Goal: Transaction & Acquisition: Purchase product/service

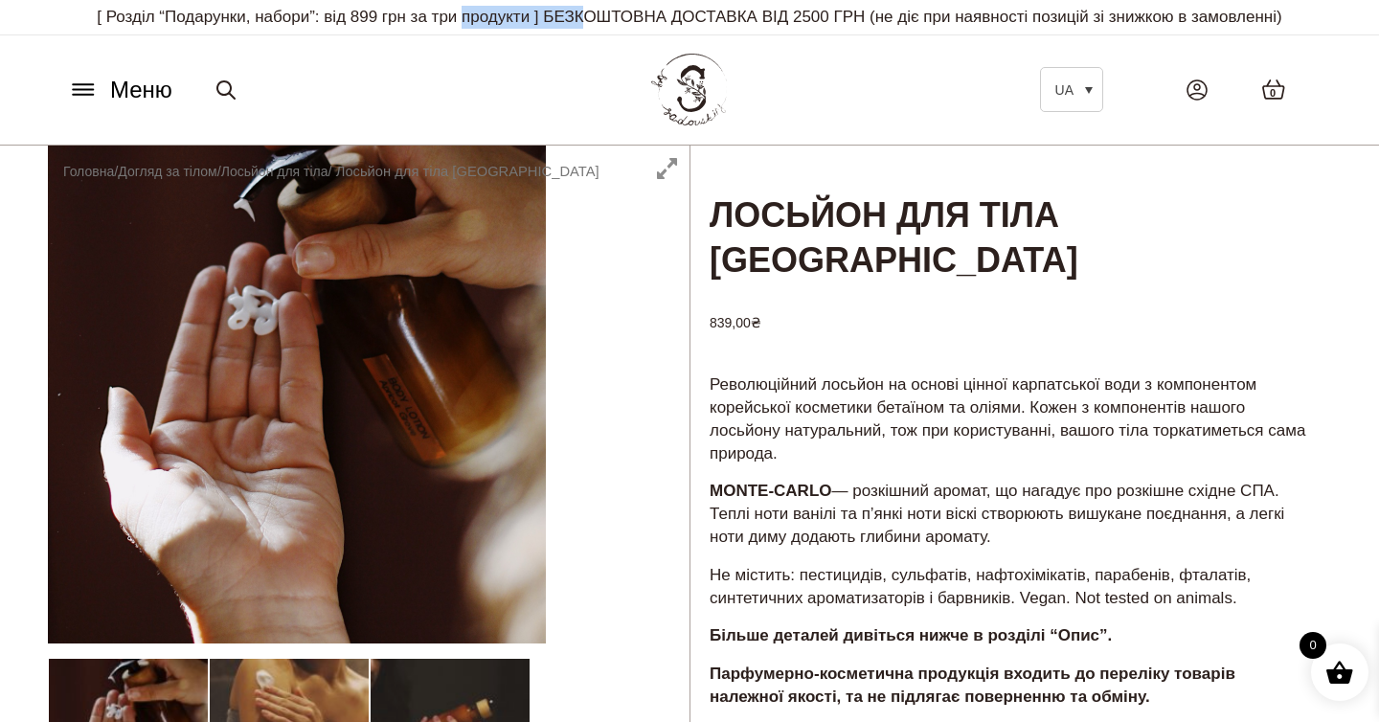
drag, startPoint x: 455, startPoint y: 19, endPoint x: 579, endPoint y: 19, distance: 124.5
click at [579, 19] on p "[ Розділ “Подарунки, набори”: від 899 грн за три продукти ] БЕЗКОШТОВНА ДОСТАВК…" at bounding box center [689, 17] width 1255 height 34
click at [293, 169] on link "Лосьйон для тіла" at bounding box center [274, 171] width 107 height 15
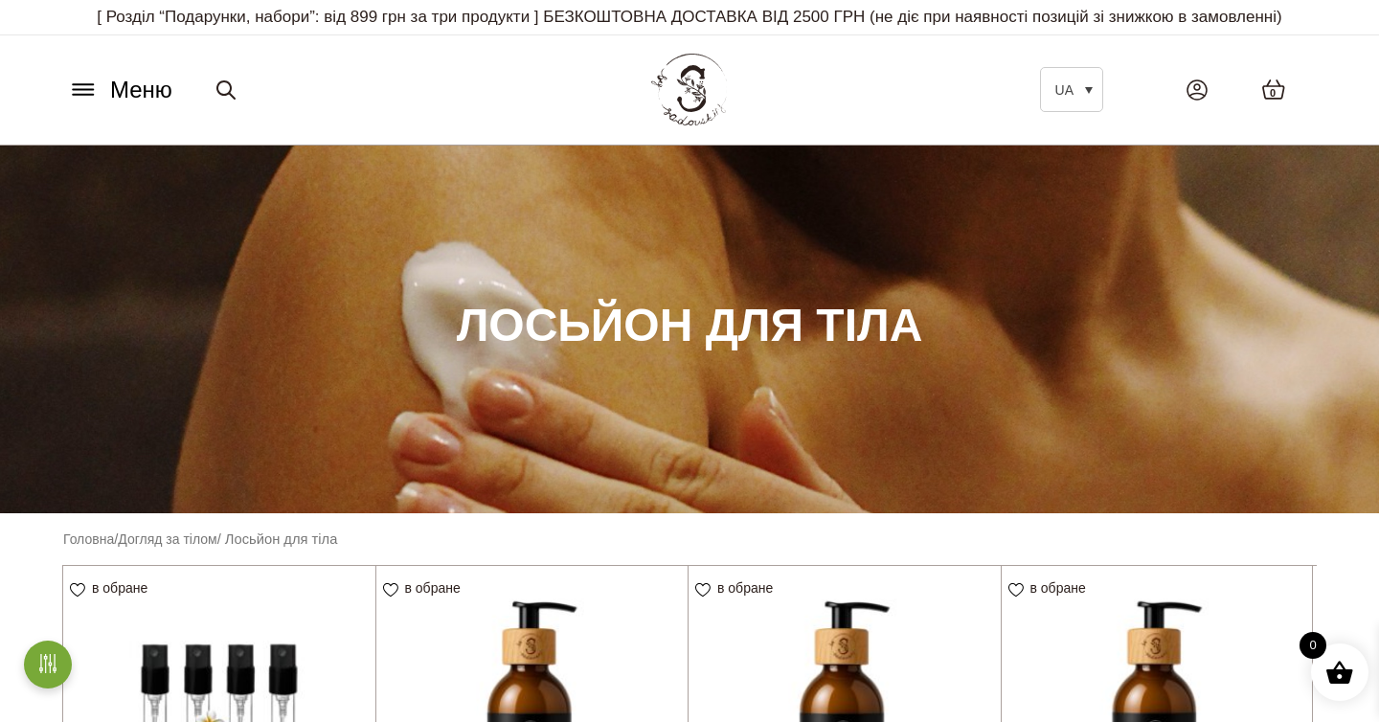
click at [117, 95] on span "Меню" at bounding box center [141, 90] width 62 height 34
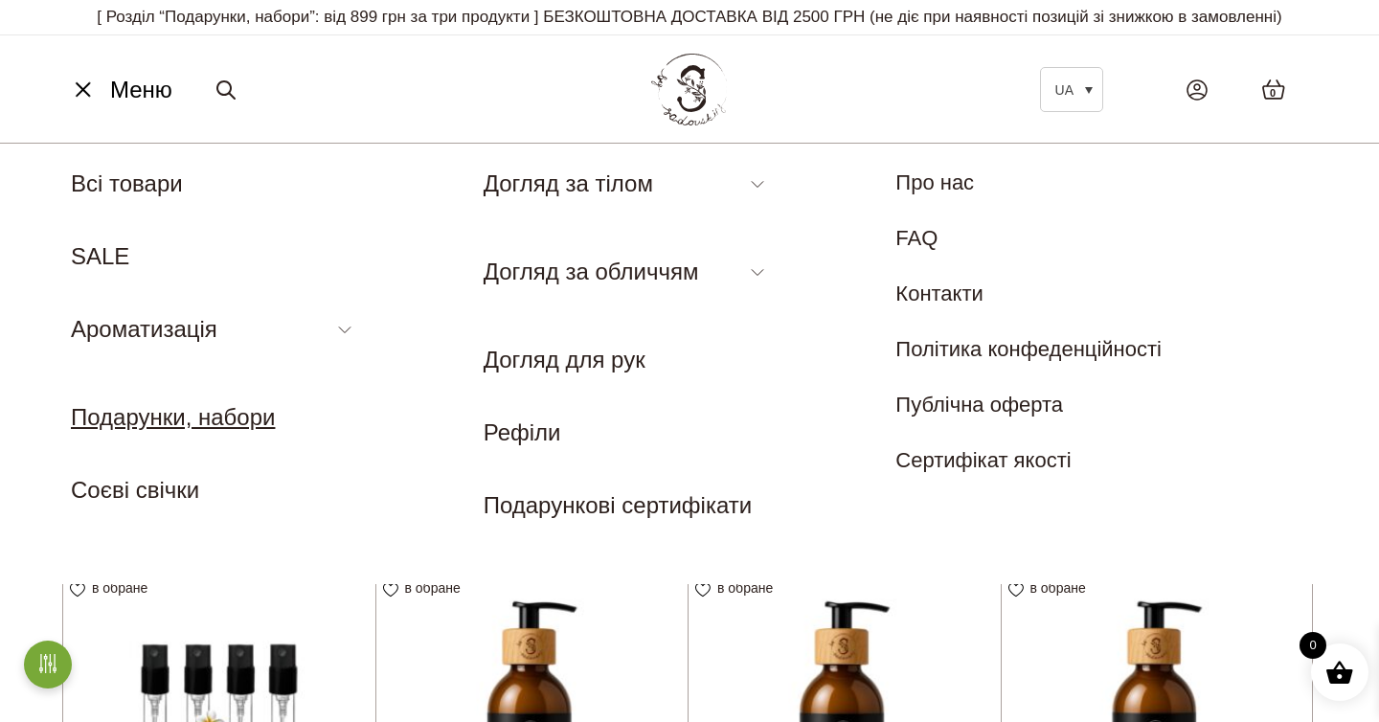
click at [248, 421] on link "Подарунки, набори" at bounding box center [173, 417] width 204 height 26
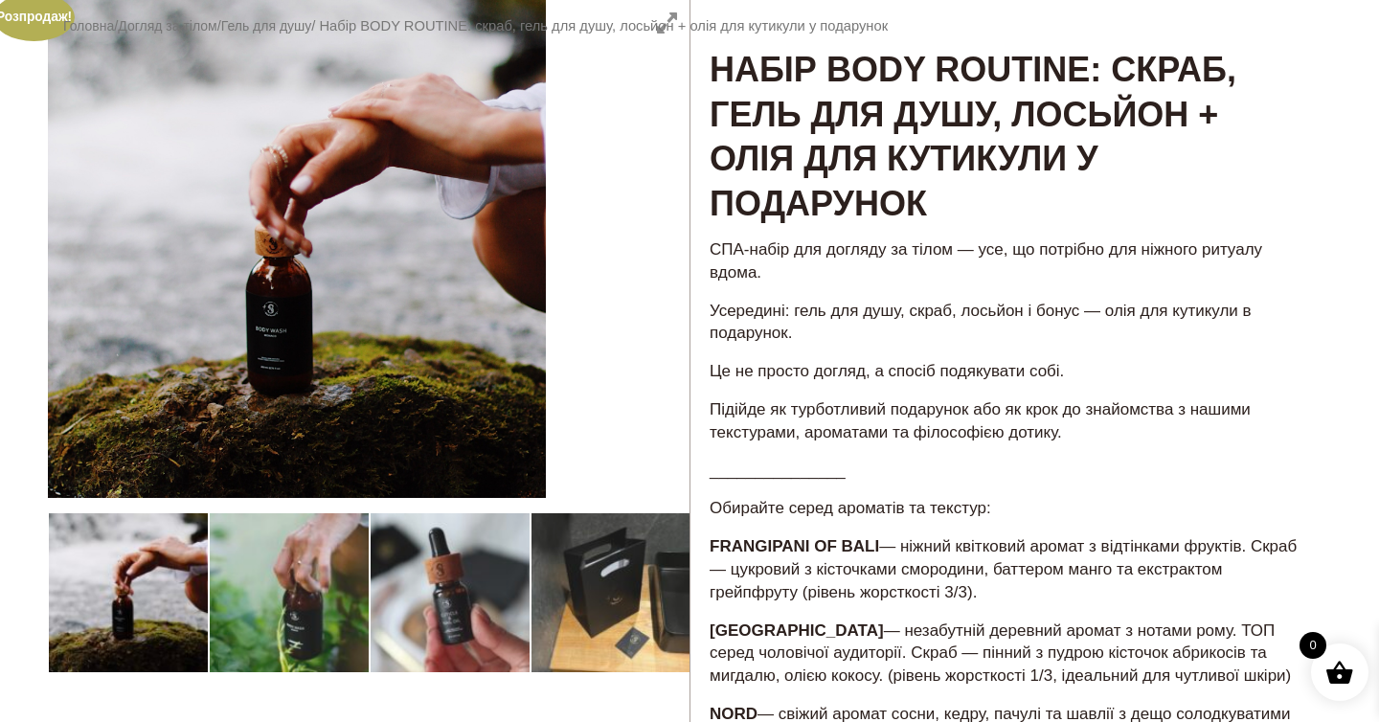
scroll to position [145, 0]
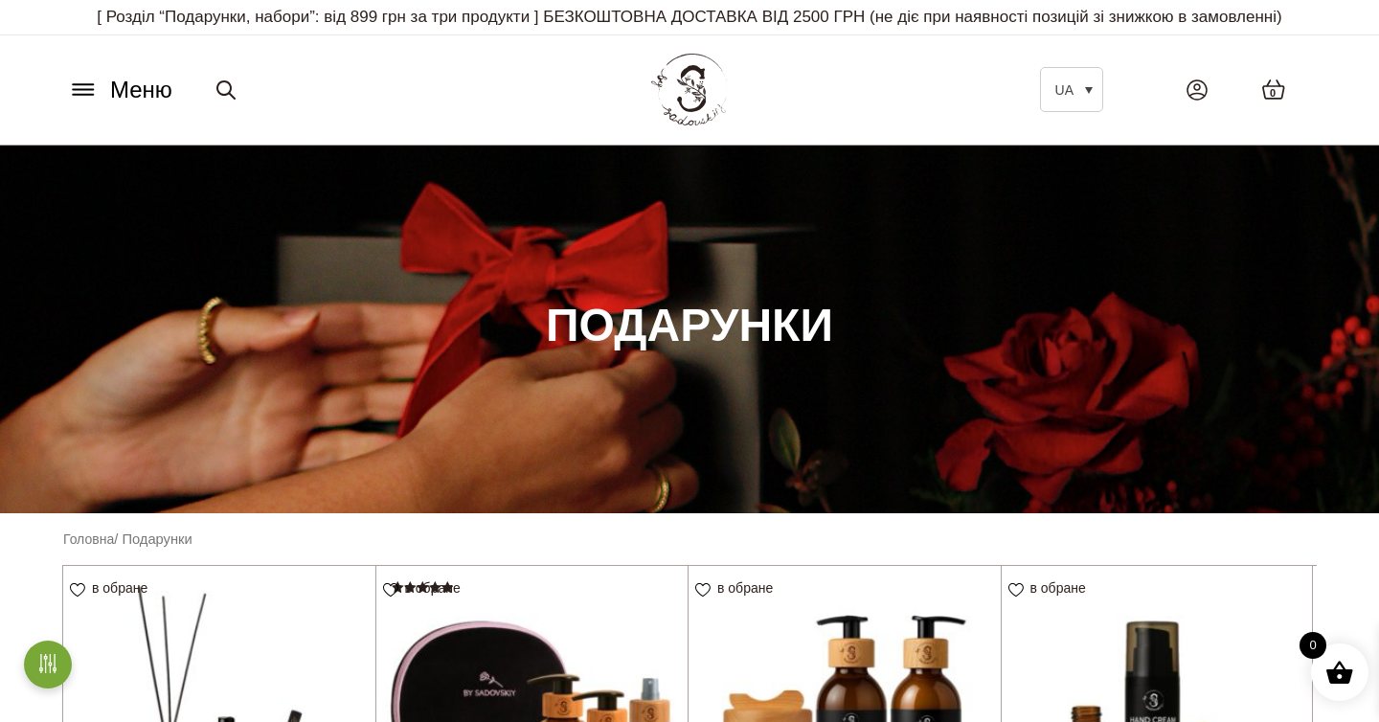
click at [133, 91] on span "Меню" at bounding box center [141, 90] width 62 height 34
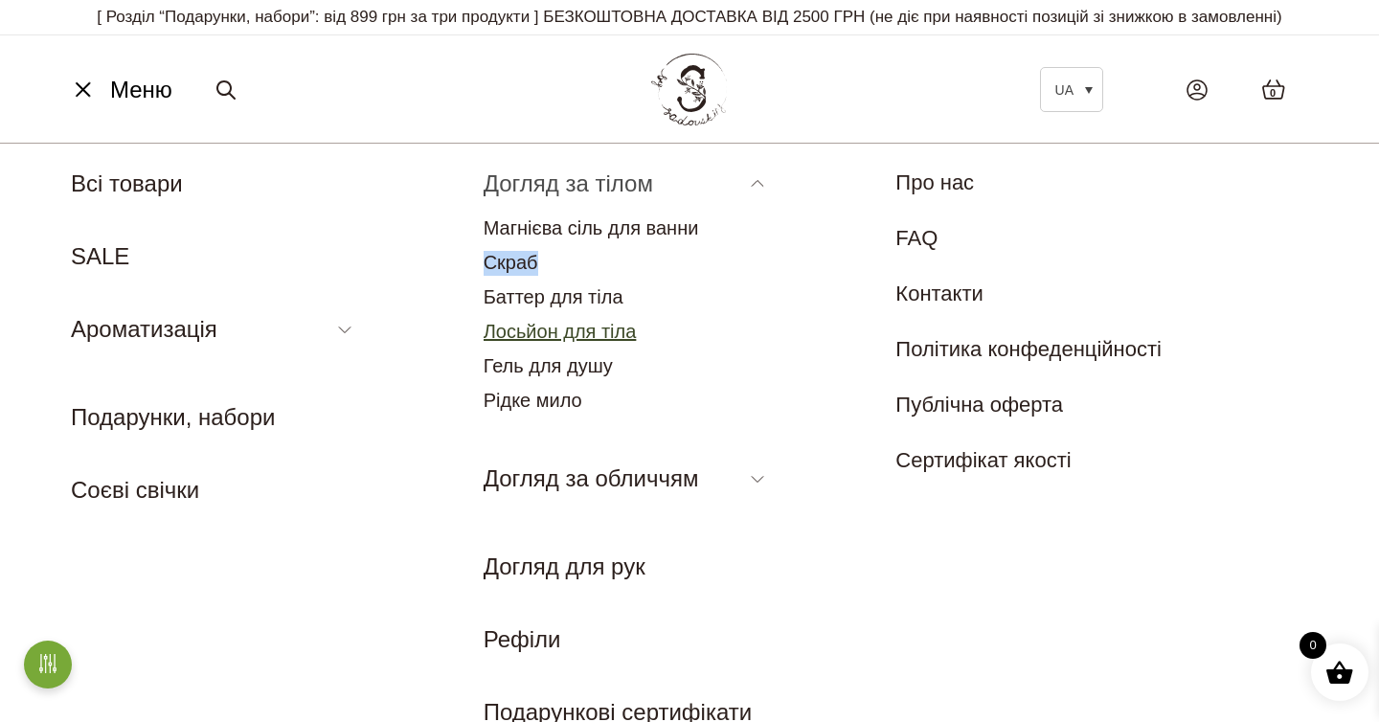
click at [551, 334] on link "Лосьйон для тіла" at bounding box center [560, 331] width 153 height 21
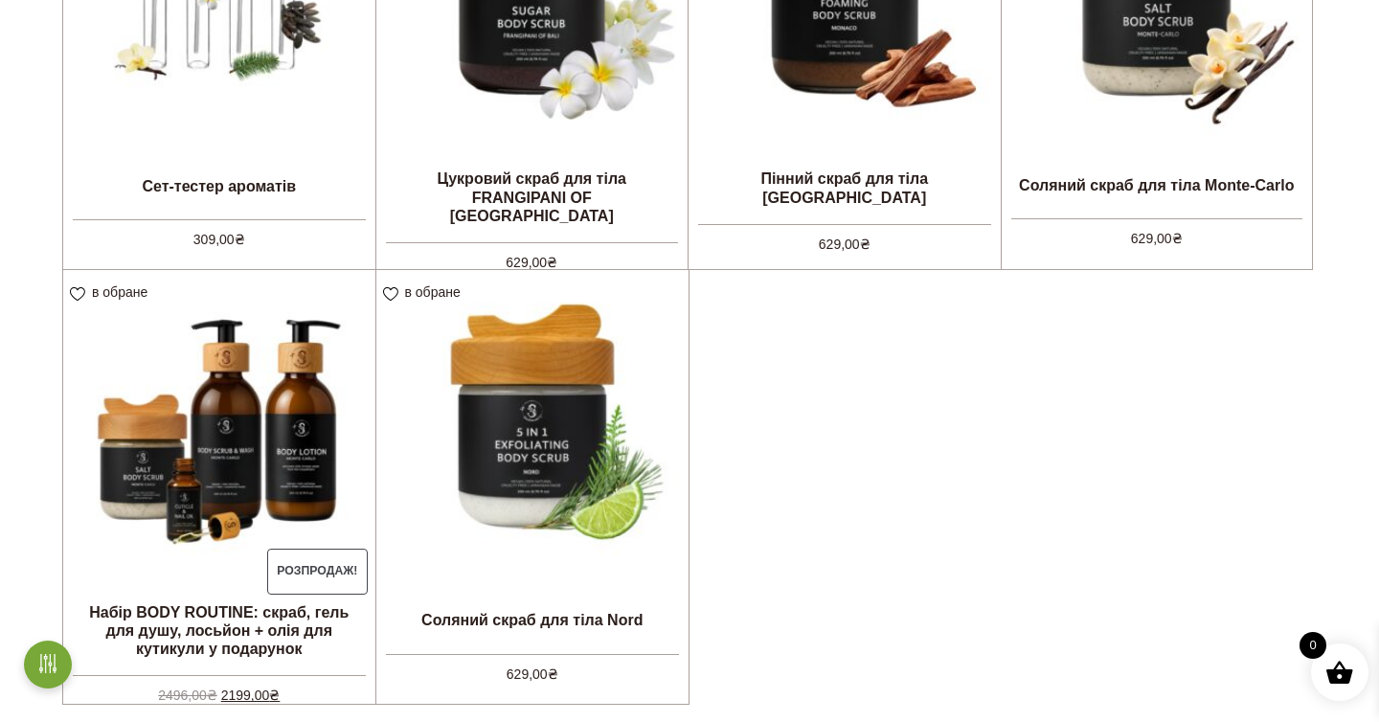
scroll to position [600, 0]
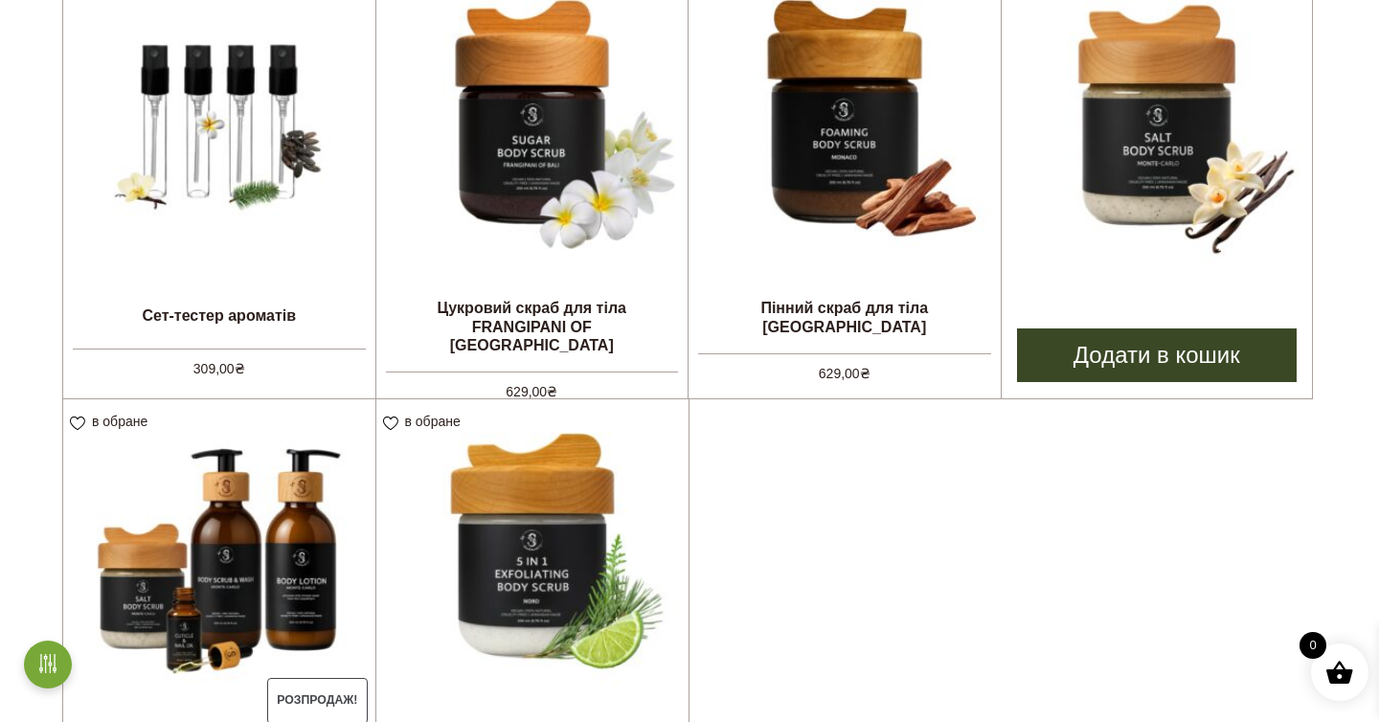
click at [1195, 135] on img at bounding box center [1157, 121] width 311 height 311
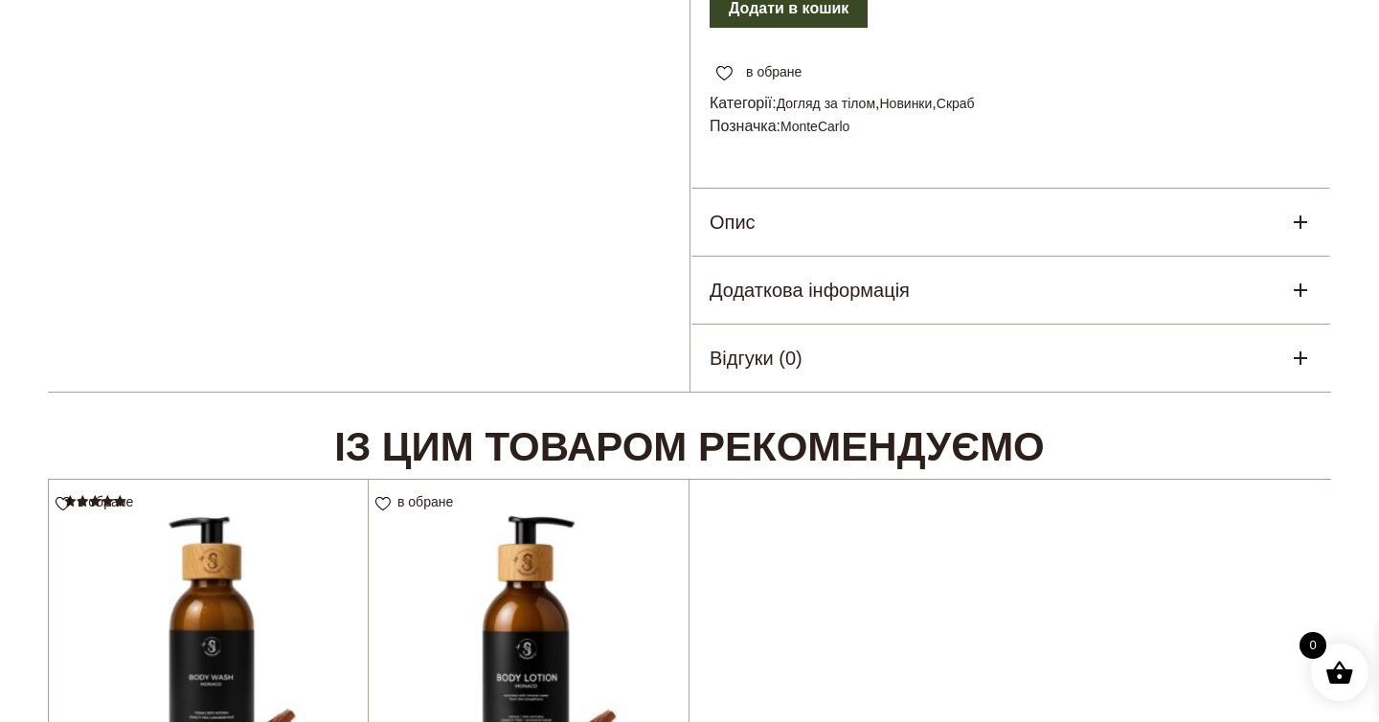
scroll to position [923, 0]
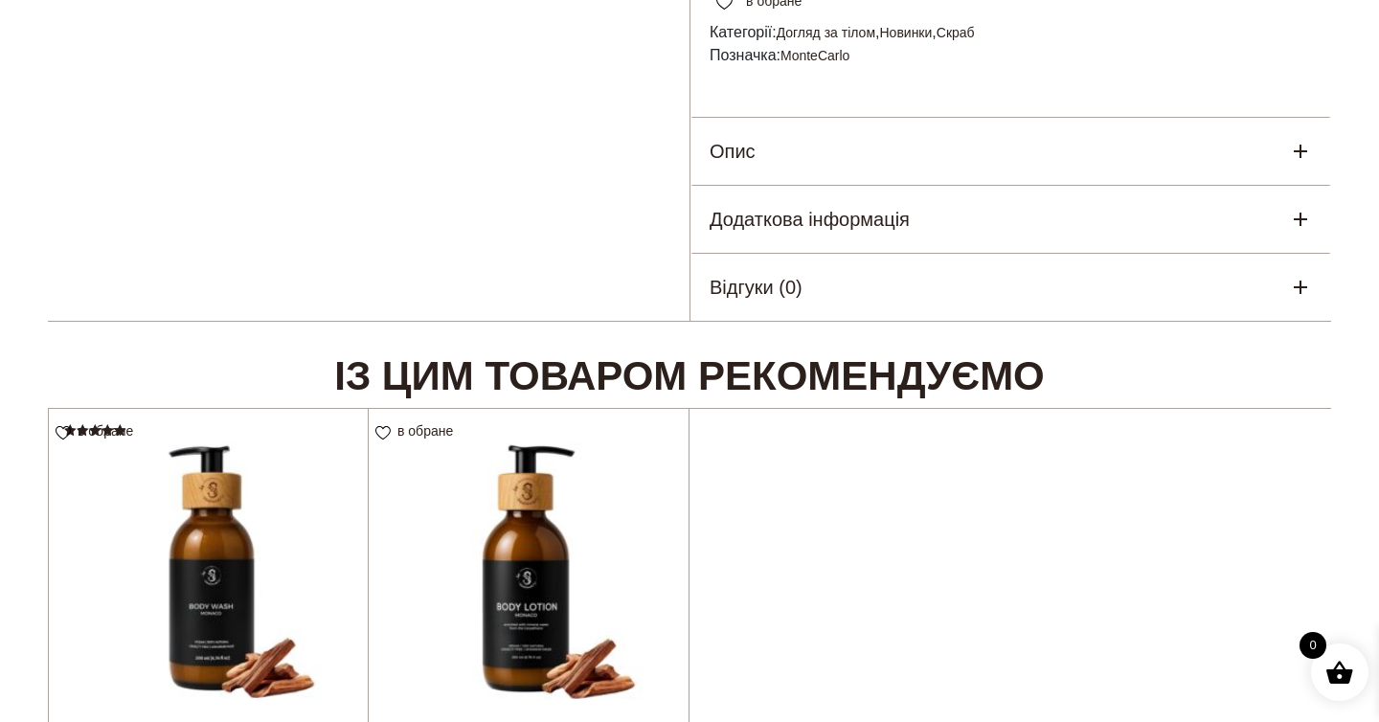
click at [982, 234] on div "Додаткова інформація" at bounding box center [1010, 219] width 641 height 67
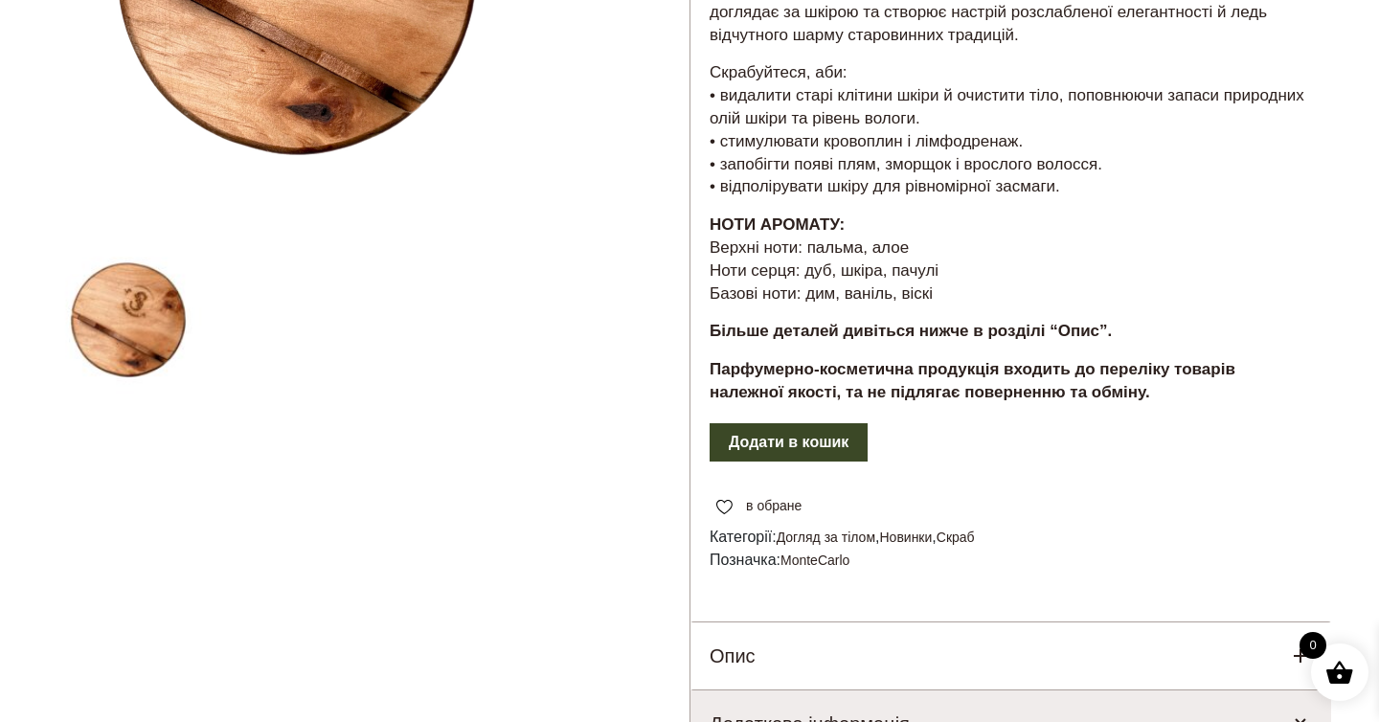
scroll to position [557, 0]
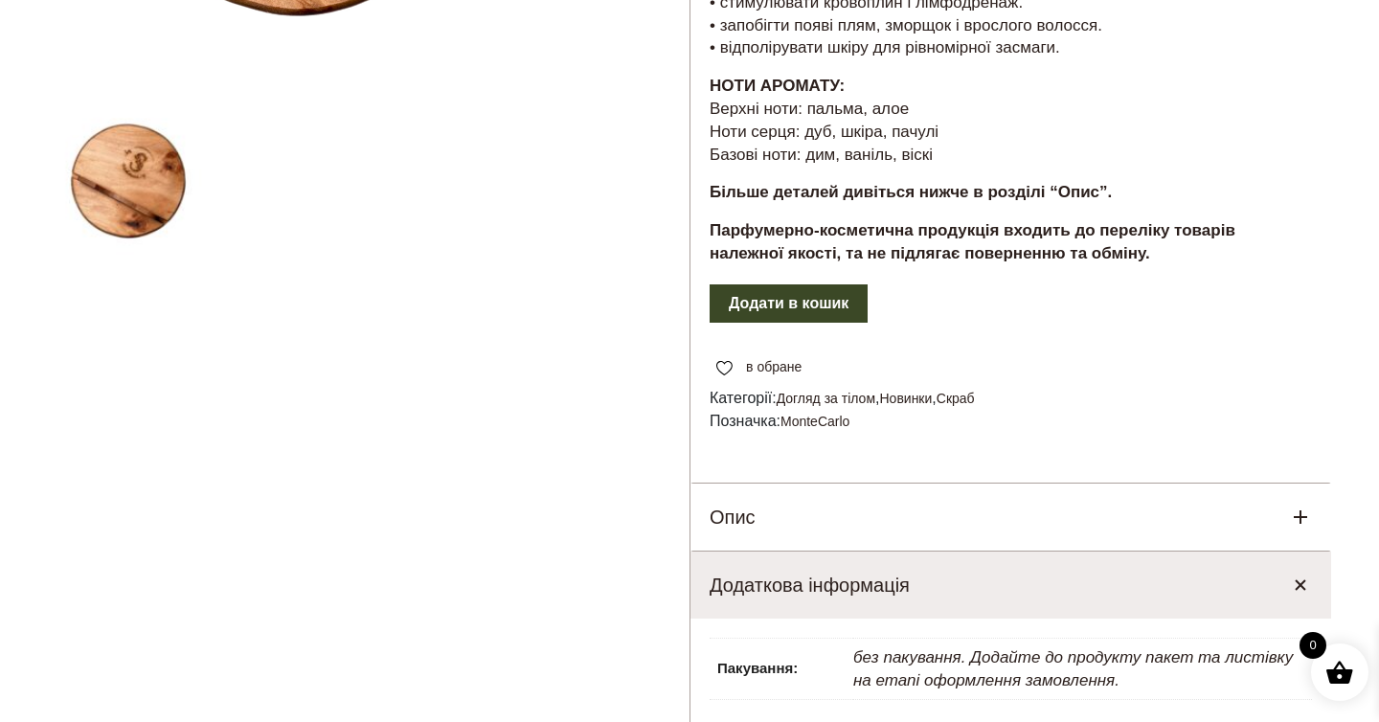
click at [853, 308] on button "Додати в кошик" at bounding box center [789, 303] width 158 height 38
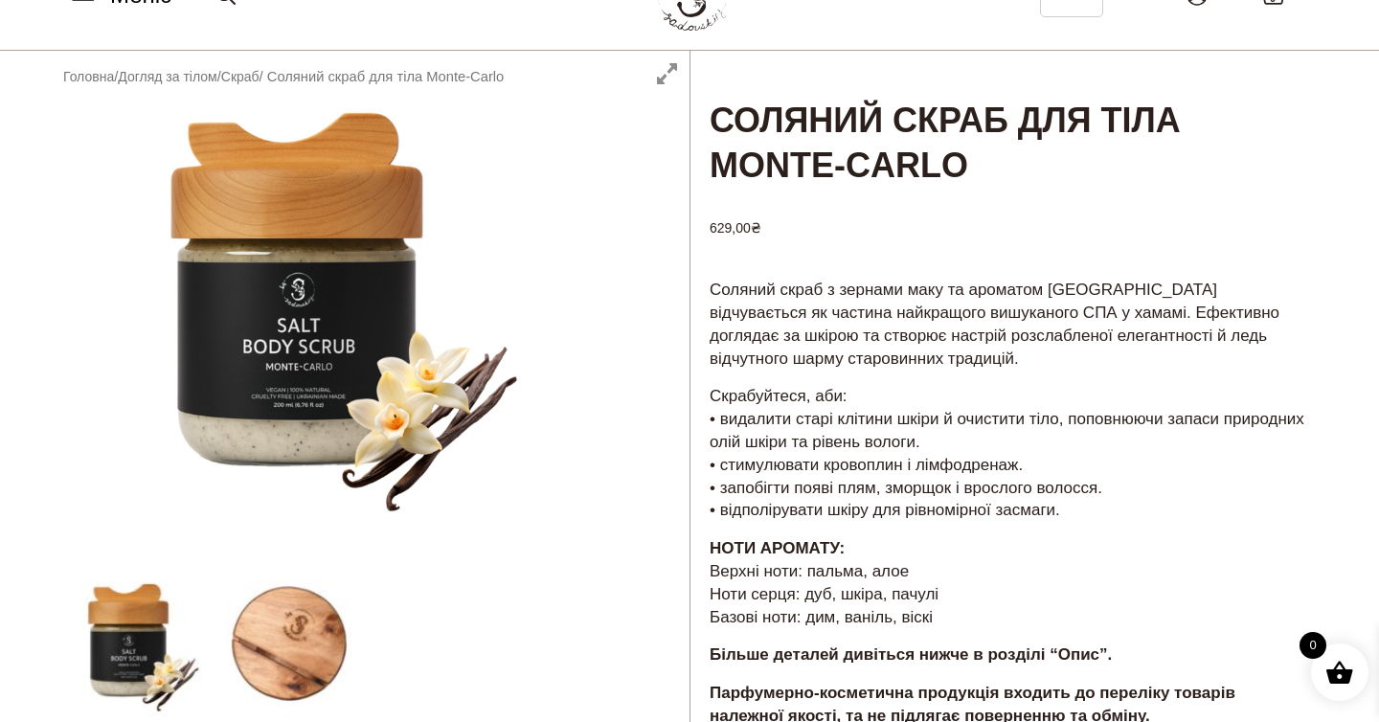
scroll to position [57, 0]
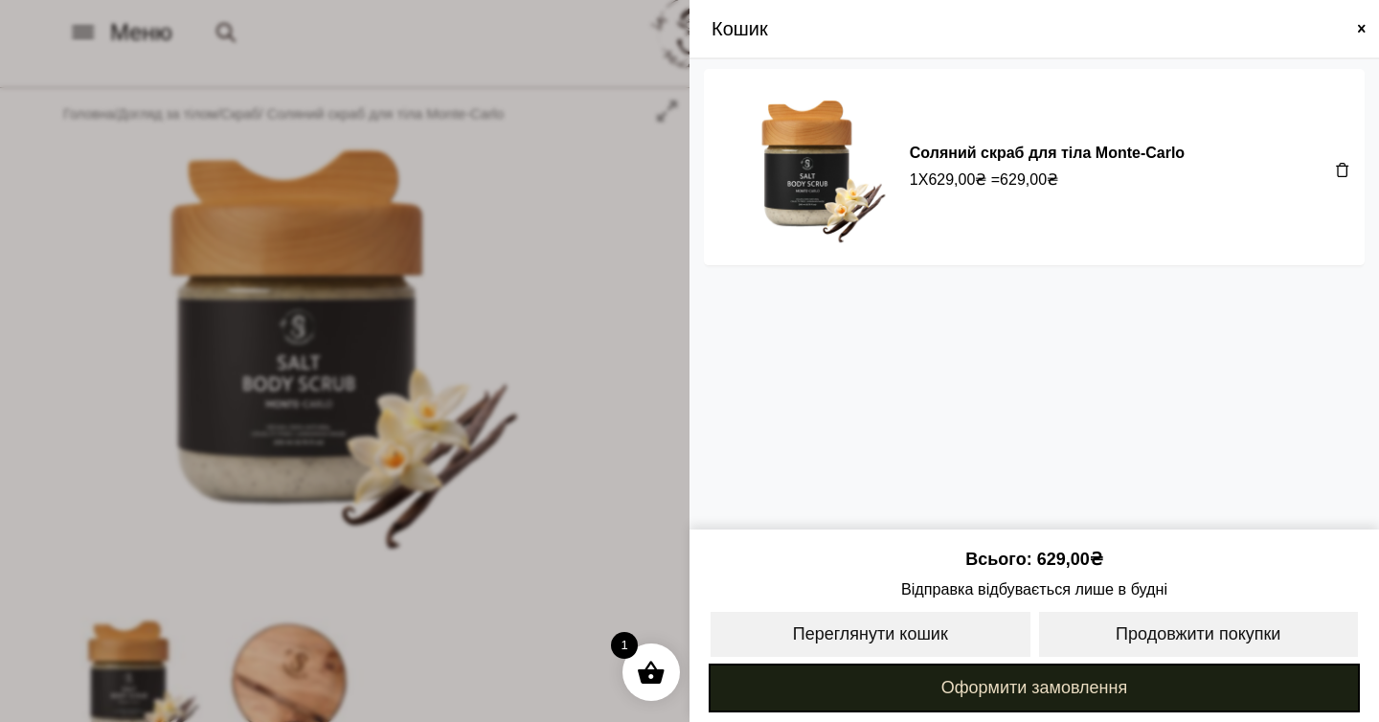
click at [1081, 700] on link "Оформити замовлення" at bounding box center [1034, 688] width 651 height 49
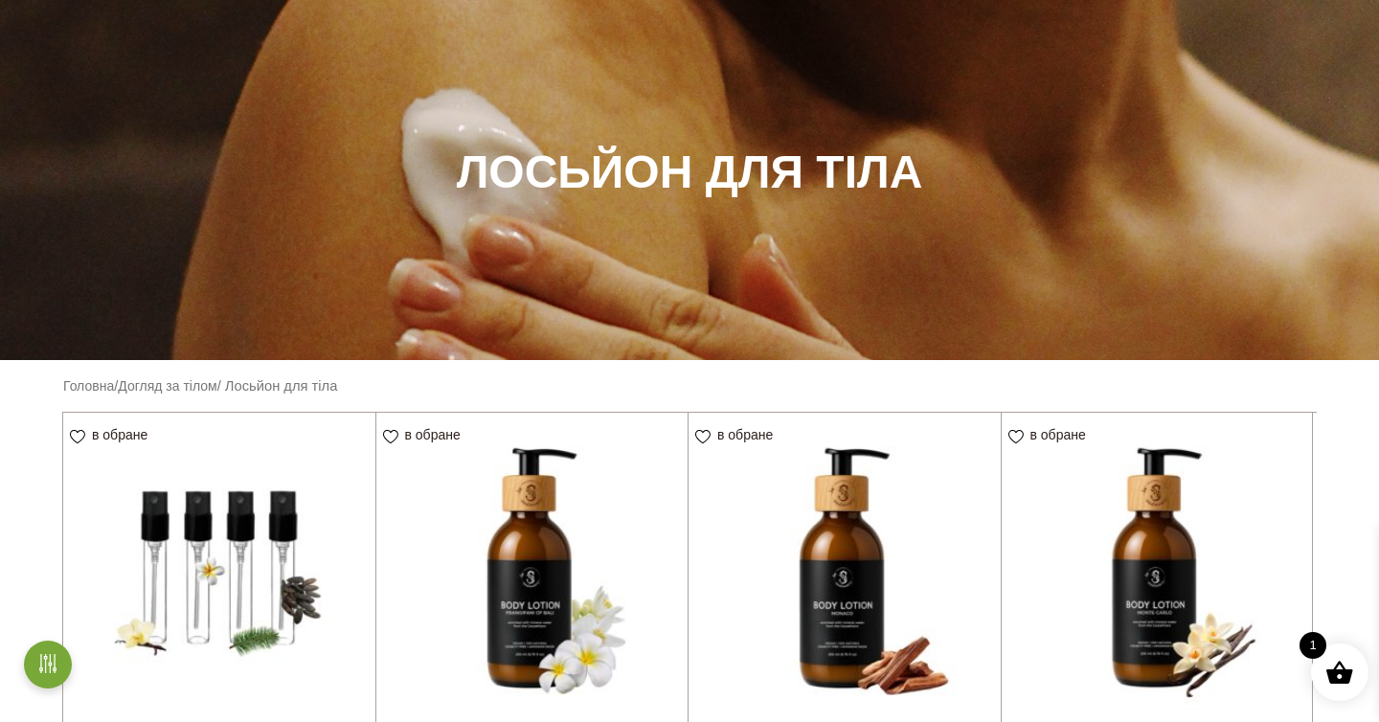
scroll to position [477, 0]
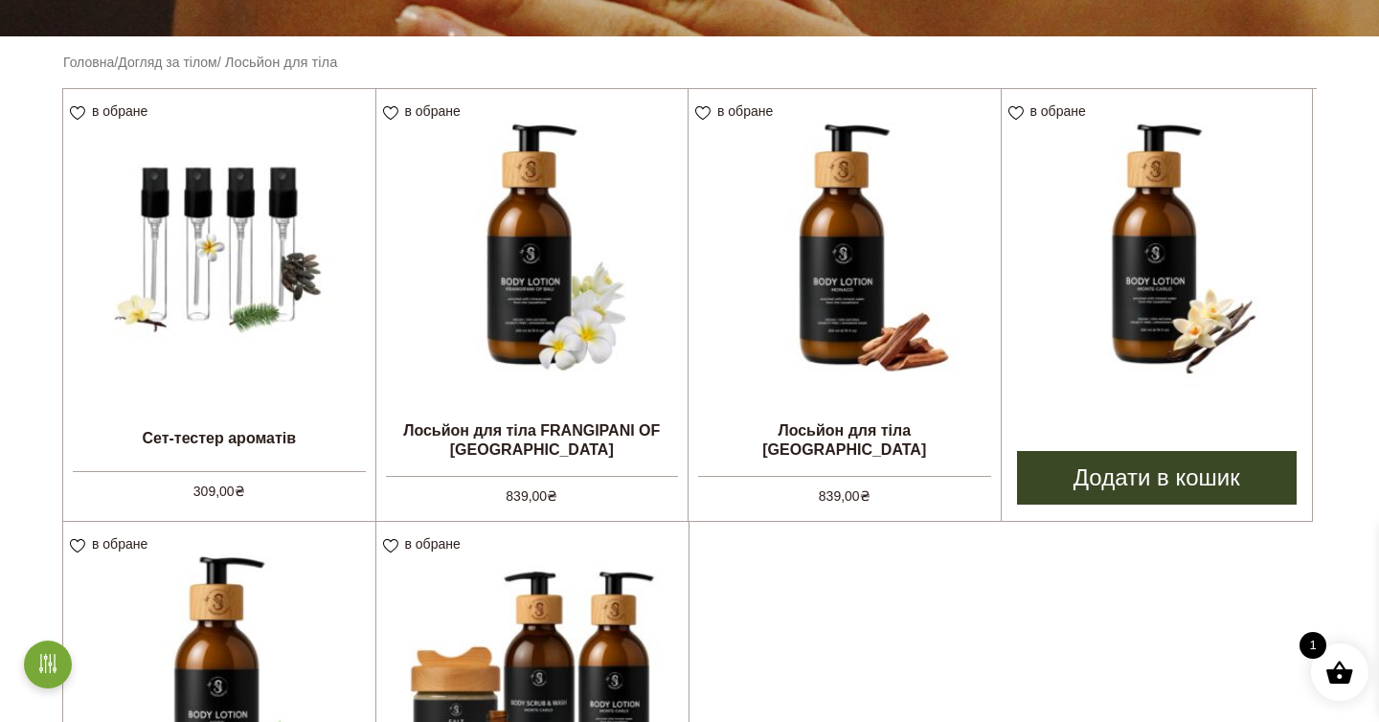
click at [1186, 486] on link "Додати в кошик" at bounding box center [1157, 478] width 281 height 54
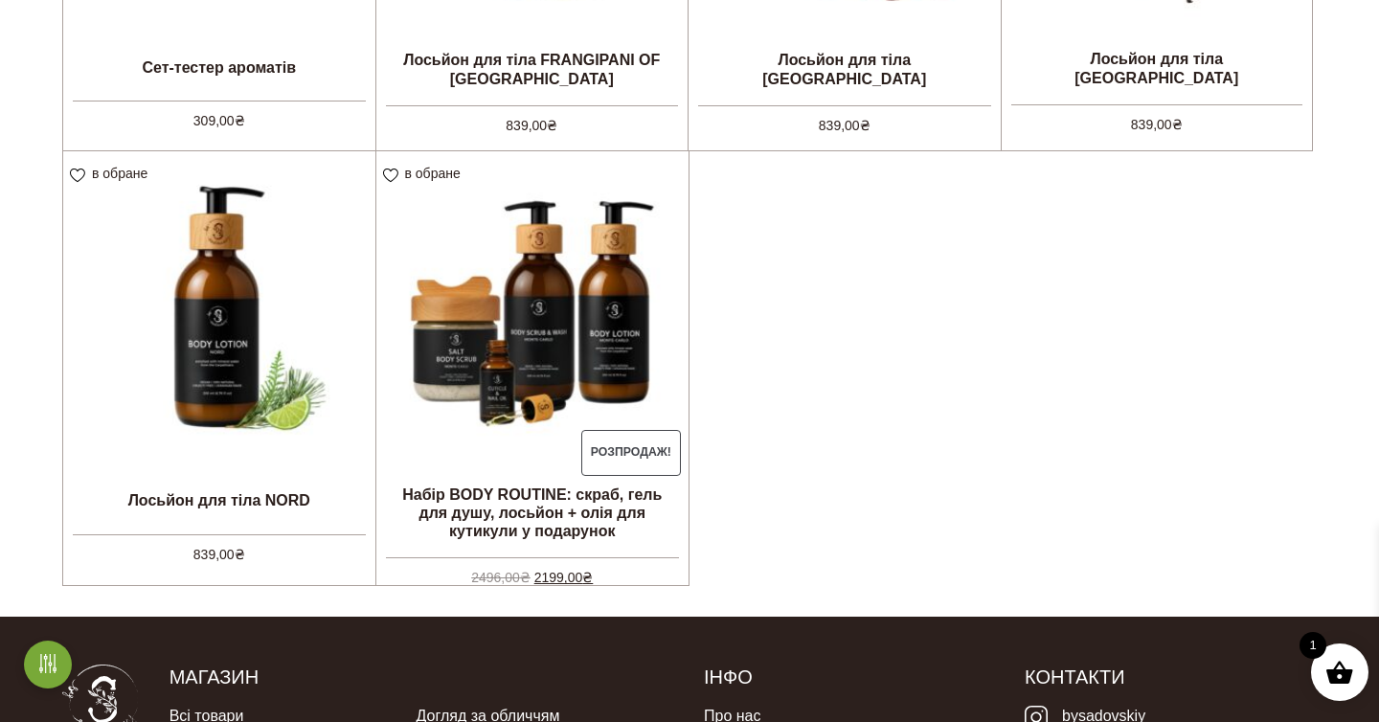
scroll to position [851, 0]
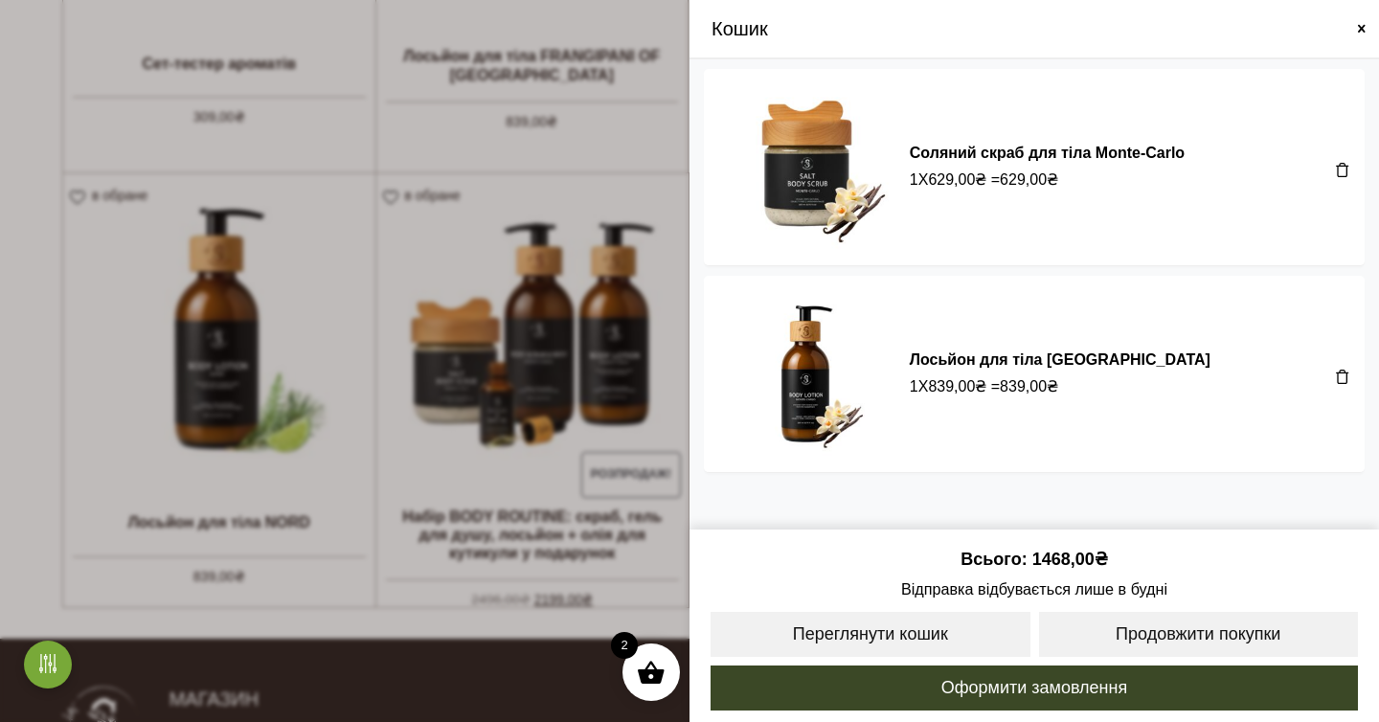
click at [1357, 27] on span at bounding box center [1361, 28] width 15 height 15
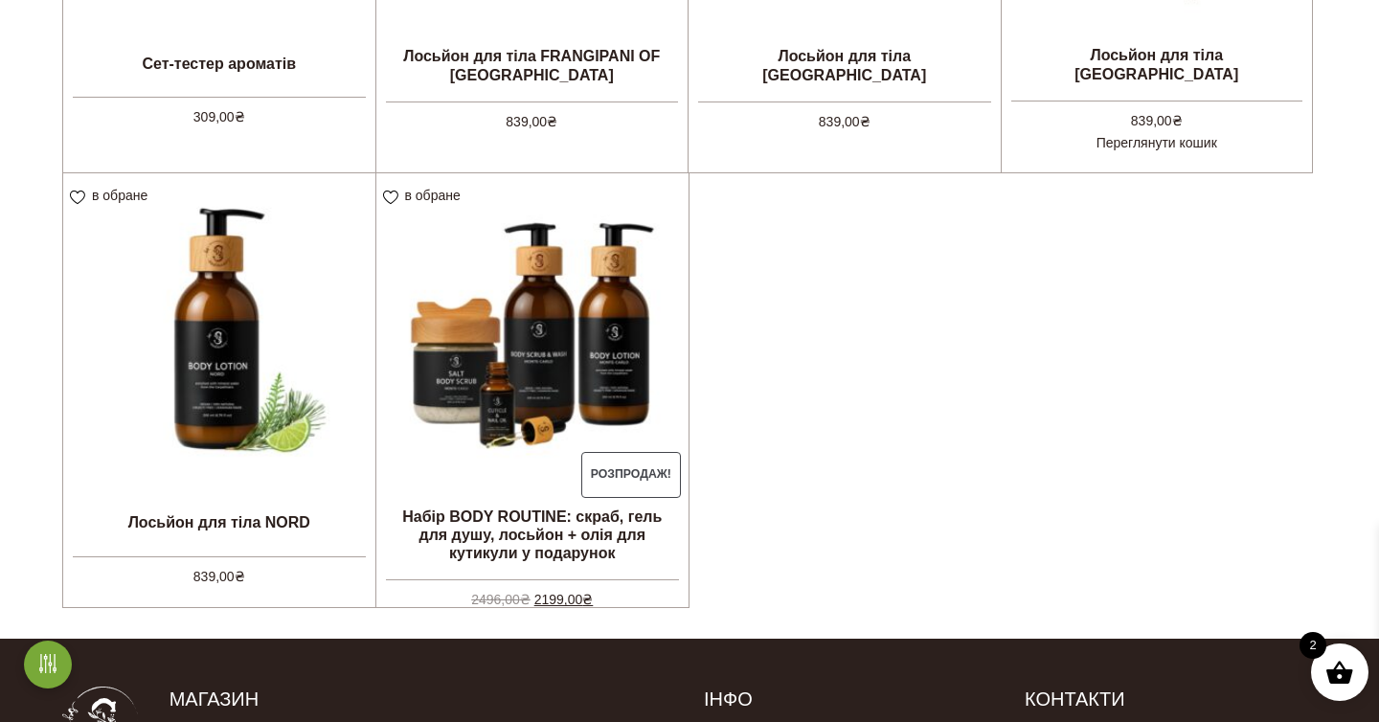
scroll to position [0, 0]
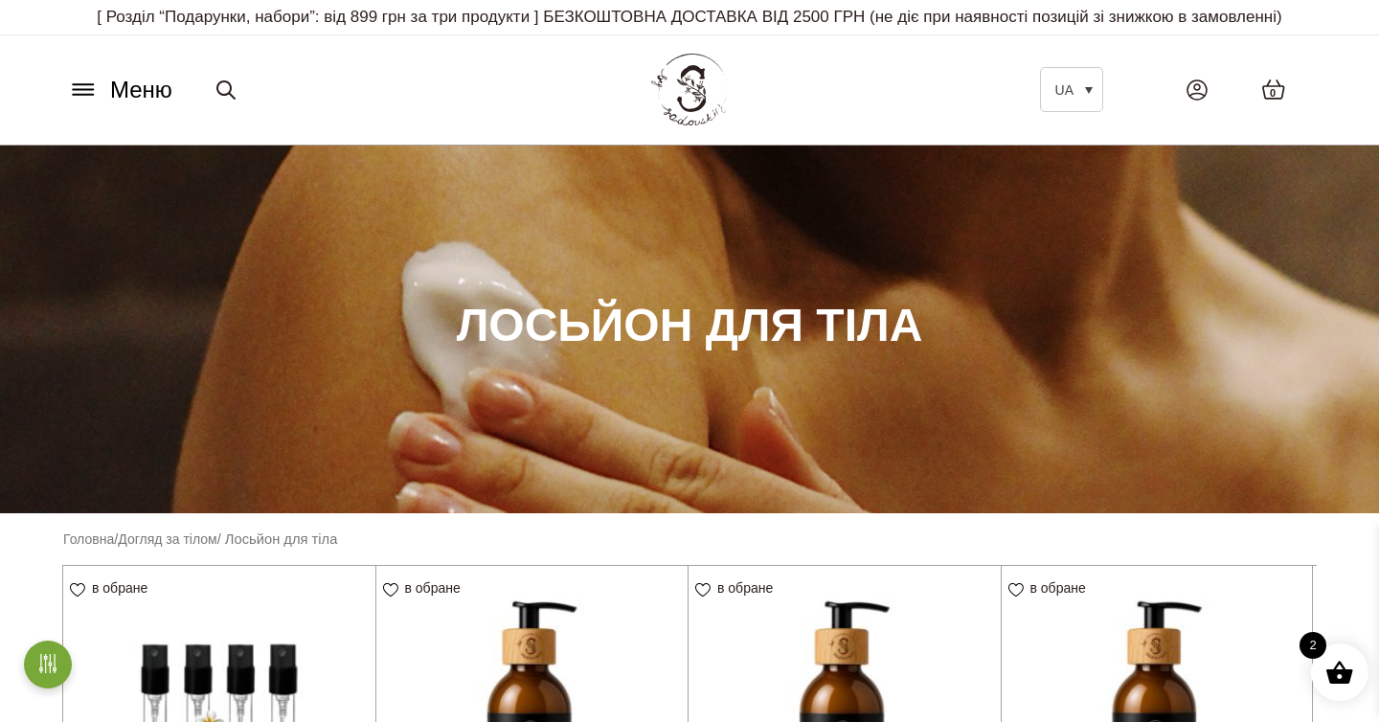
click at [78, 86] on icon at bounding box center [83, 89] width 31 height 20
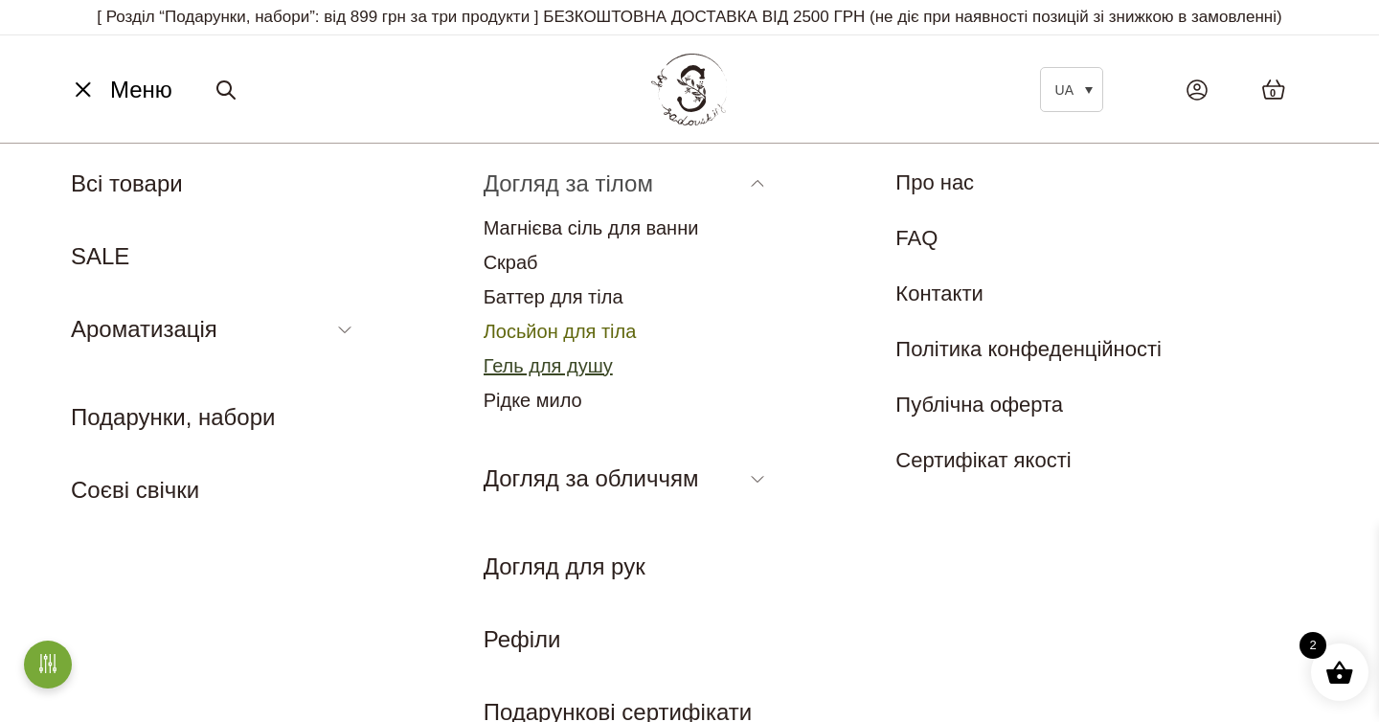
click at [543, 361] on link "Гель для душу" at bounding box center [548, 365] width 129 height 21
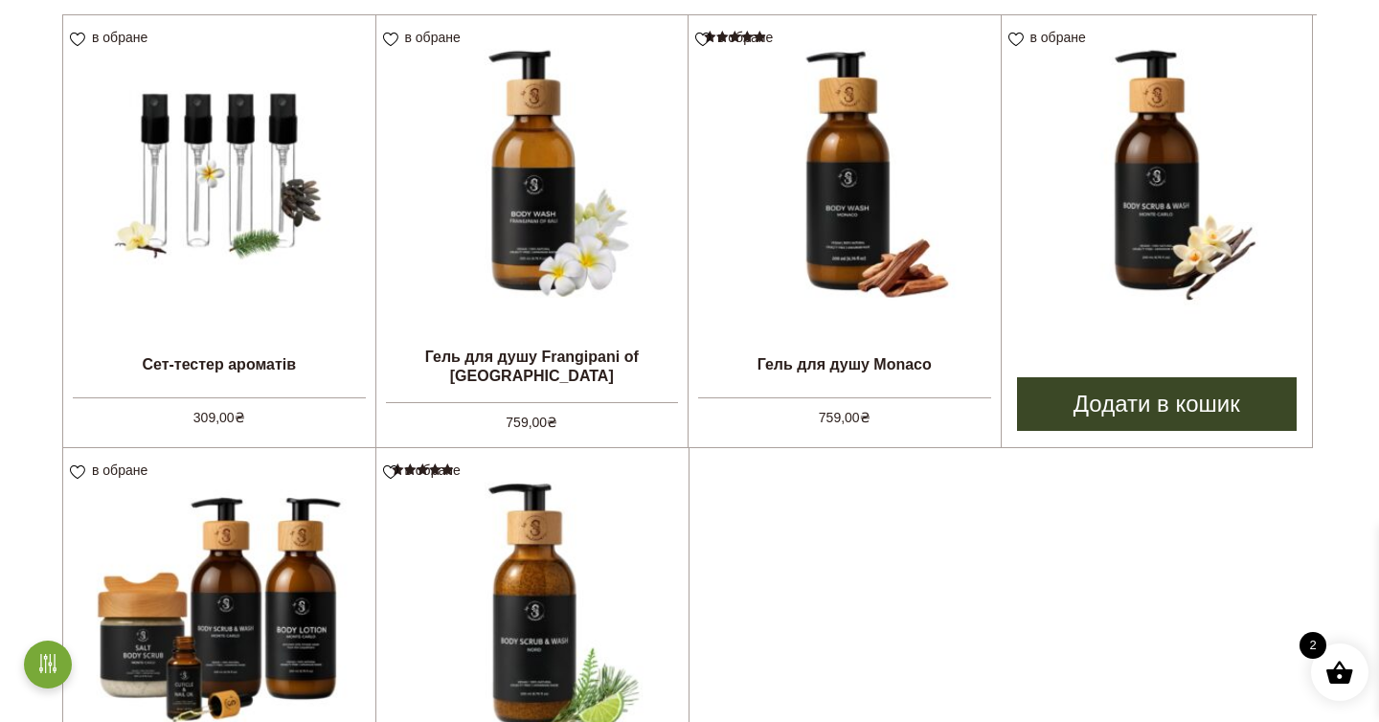
scroll to position [513, 0]
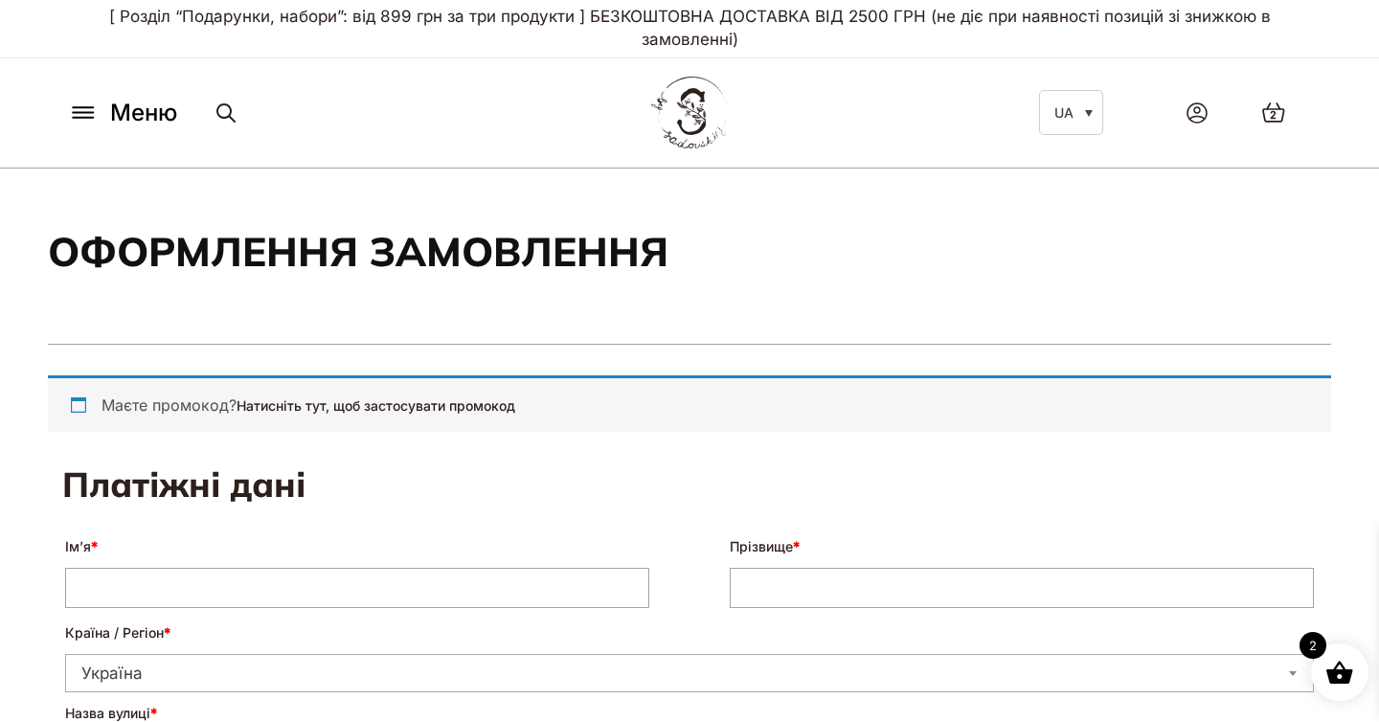
select select "****"
click at [173, 117] on span "Меню" at bounding box center [143, 113] width 67 height 34
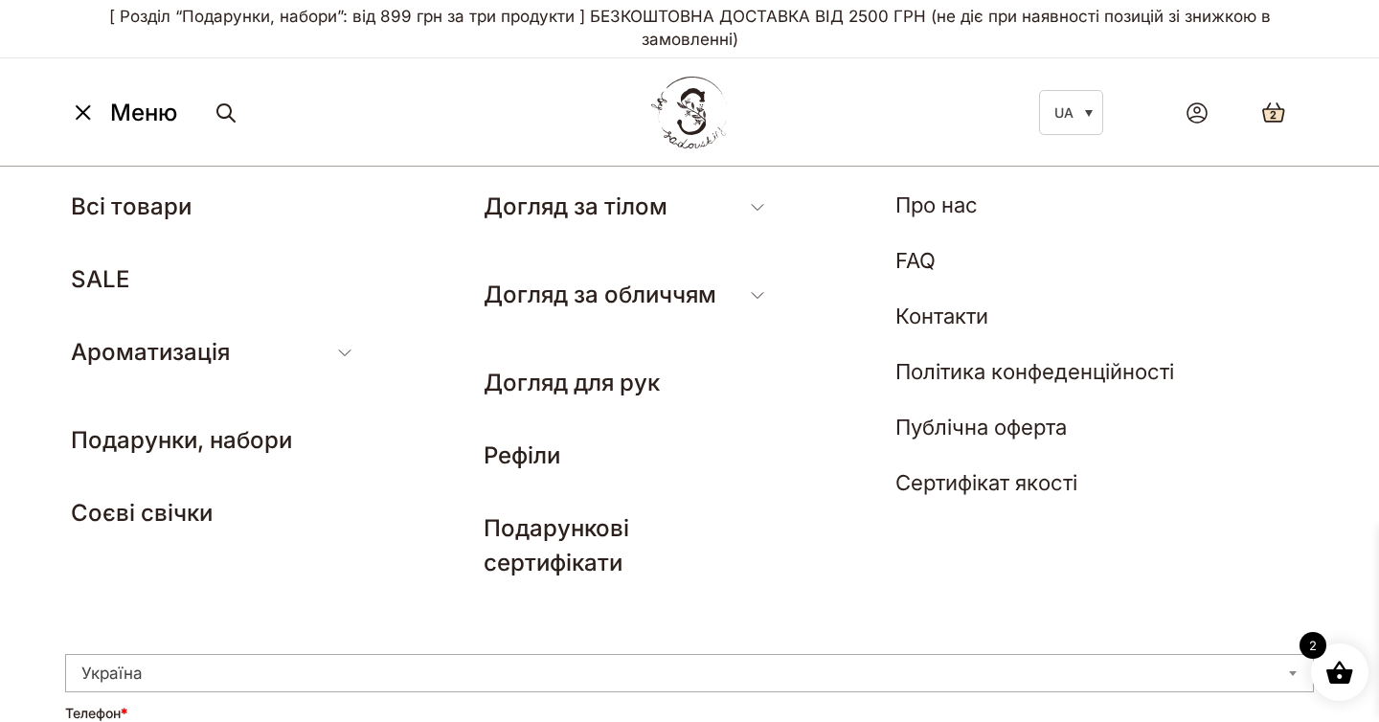
click at [1280, 107] on icon at bounding box center [1273, 113] width 25 height 22
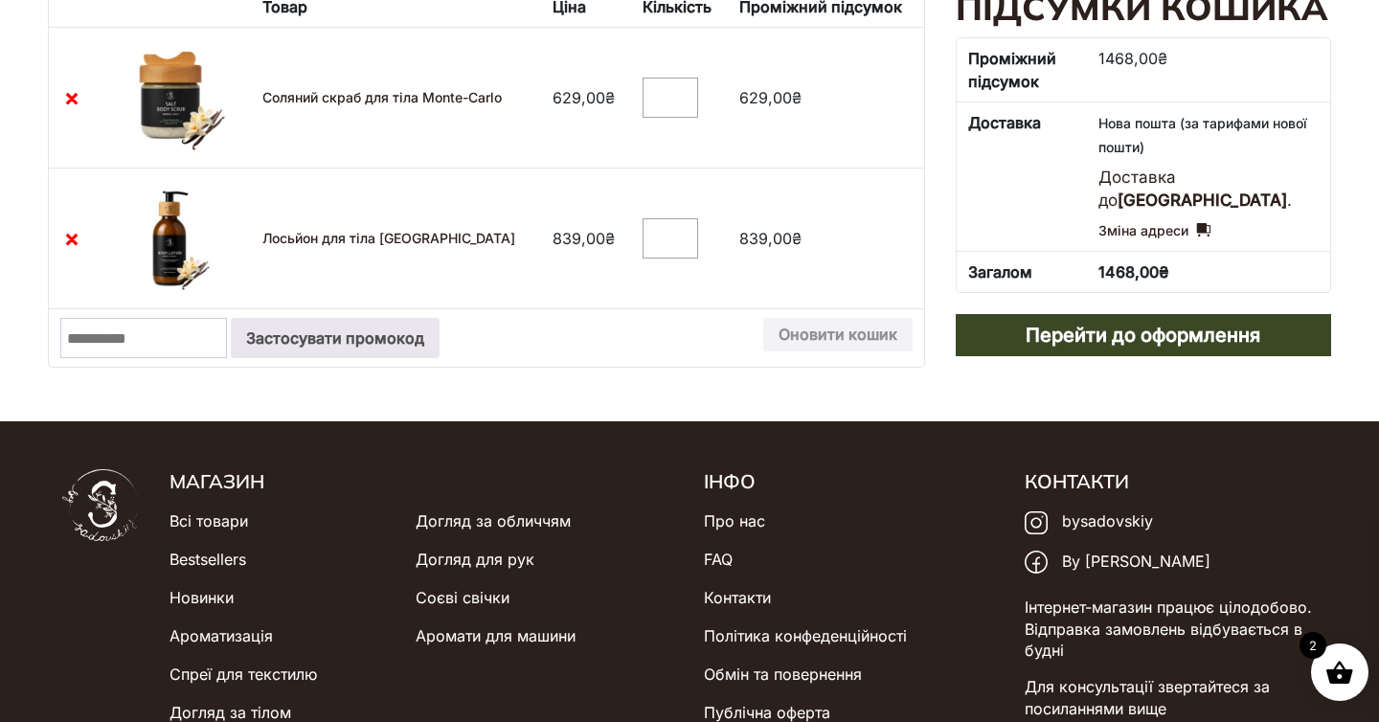
scroll to position [449, 0]
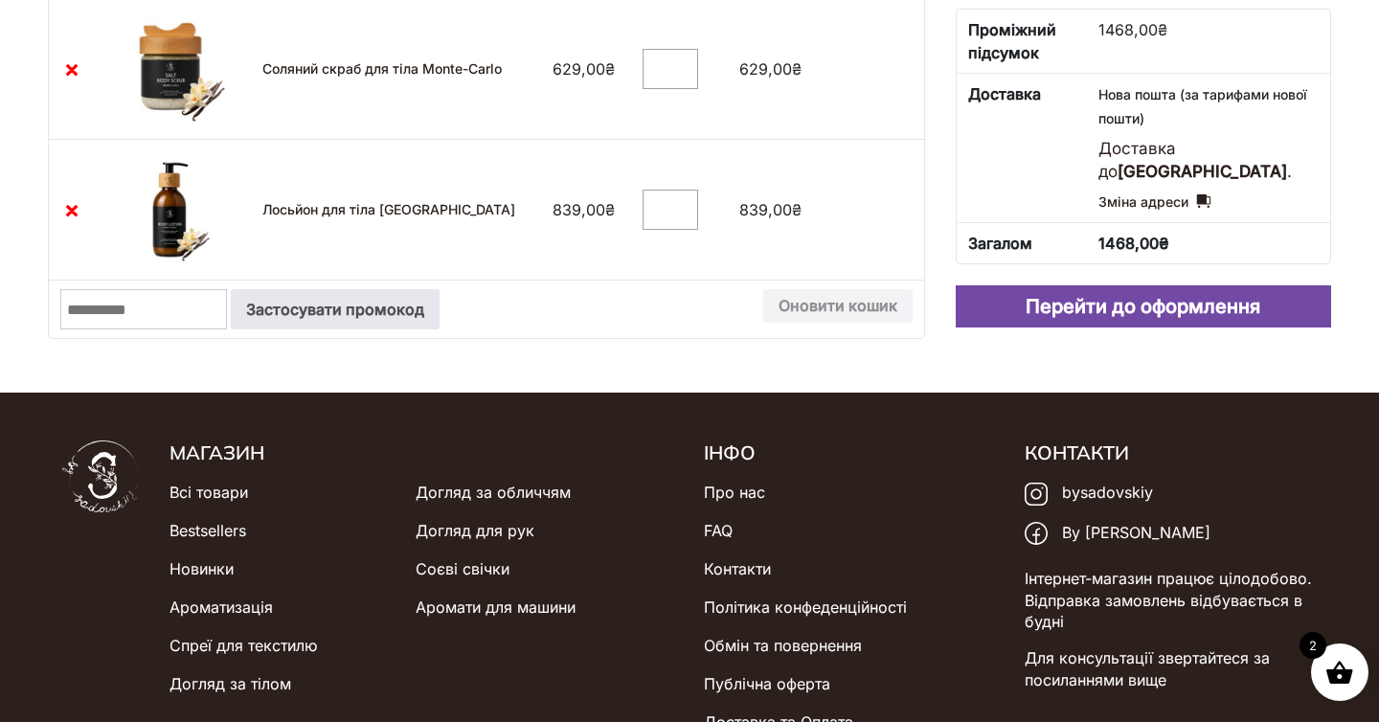
click at [1075, 320] on link "Перейти до оформлення" at bounding box center [1143, 306] width 375 height 42
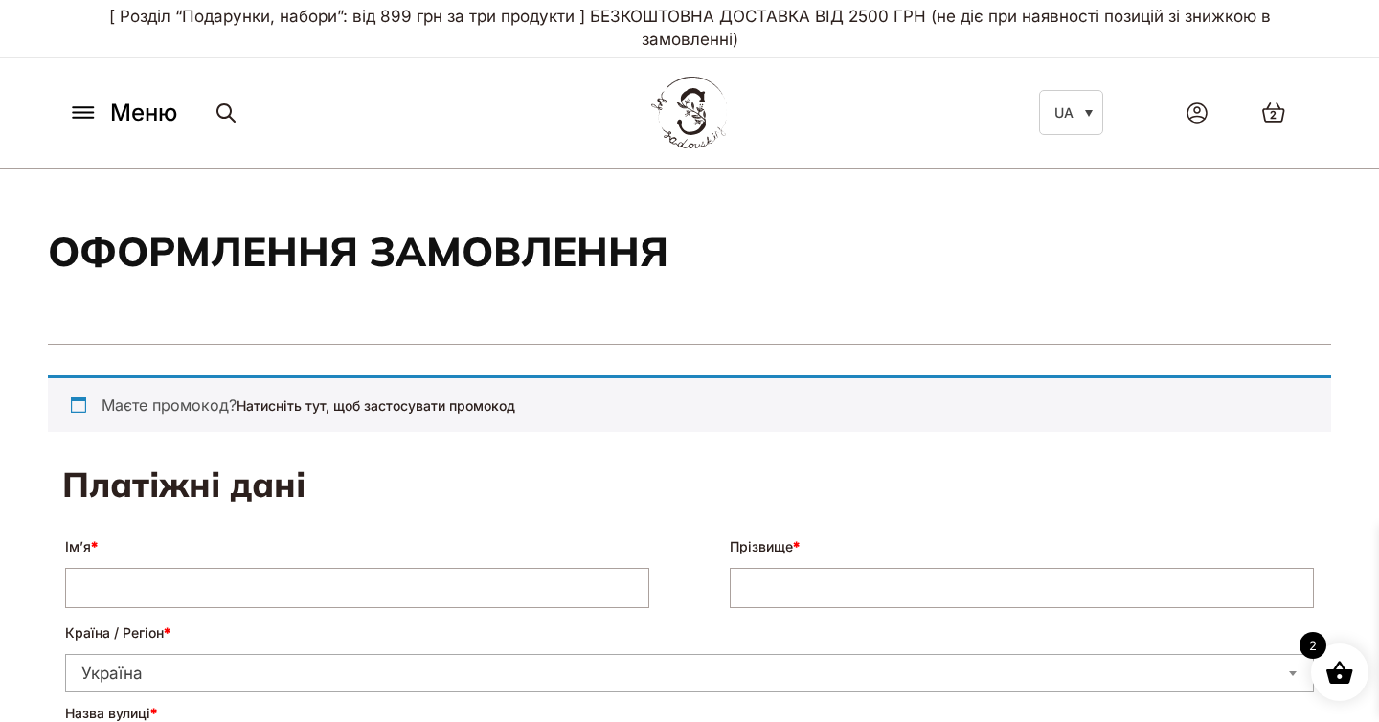
select select "****"
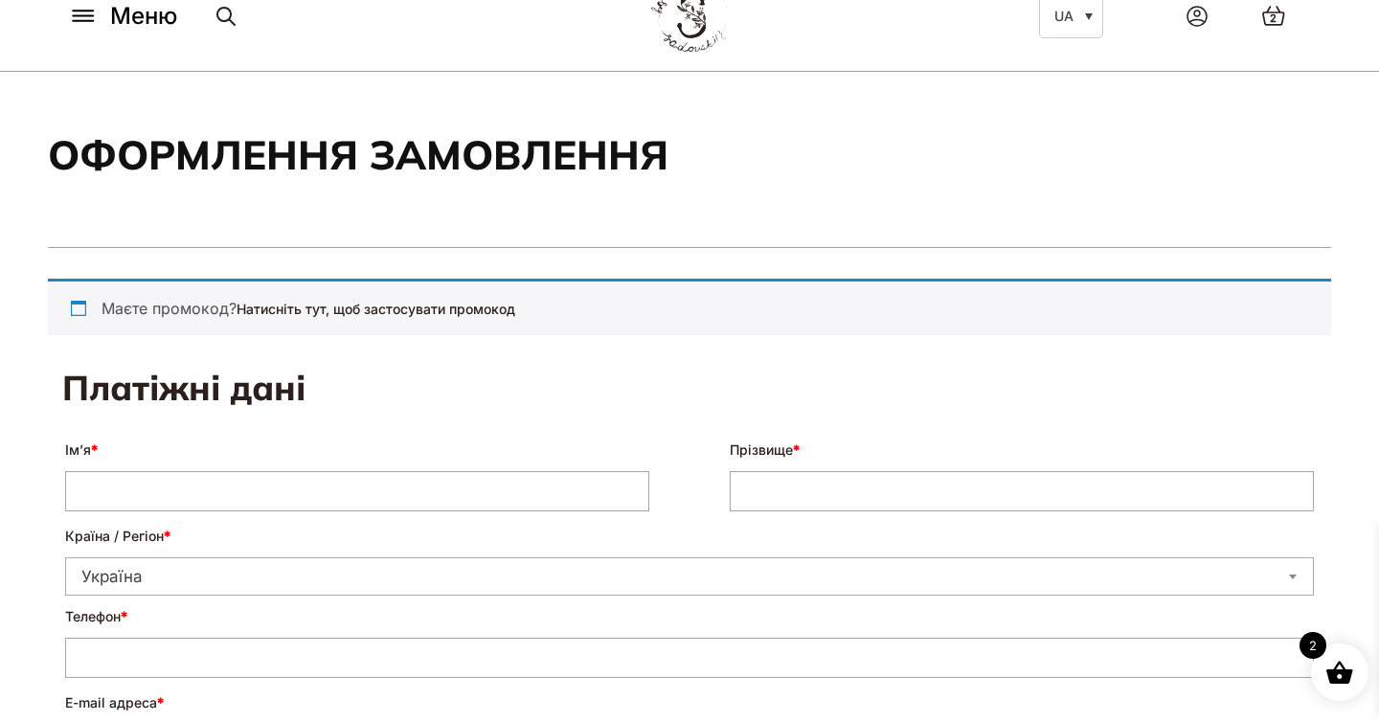
scroll to position [64, 0]
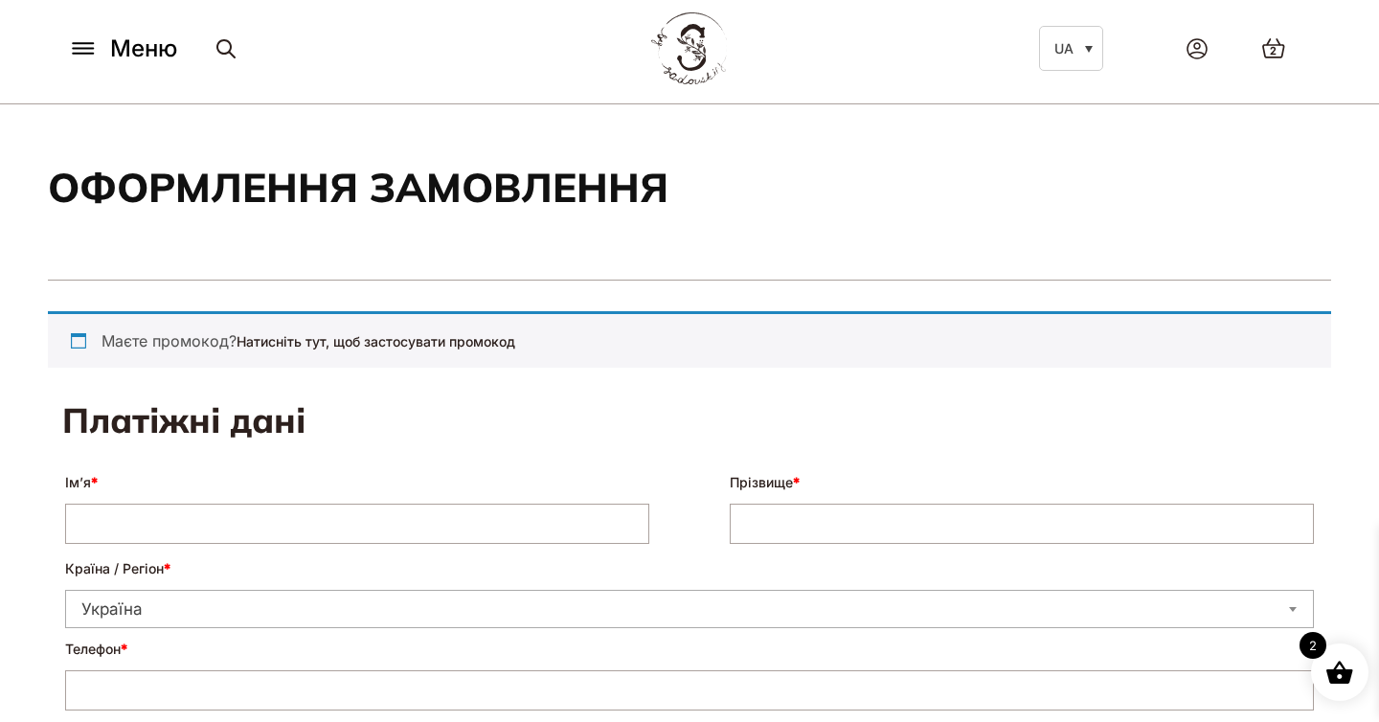
click at [80, 52] on icon at bounding box center [83, 48] width 31 height 20
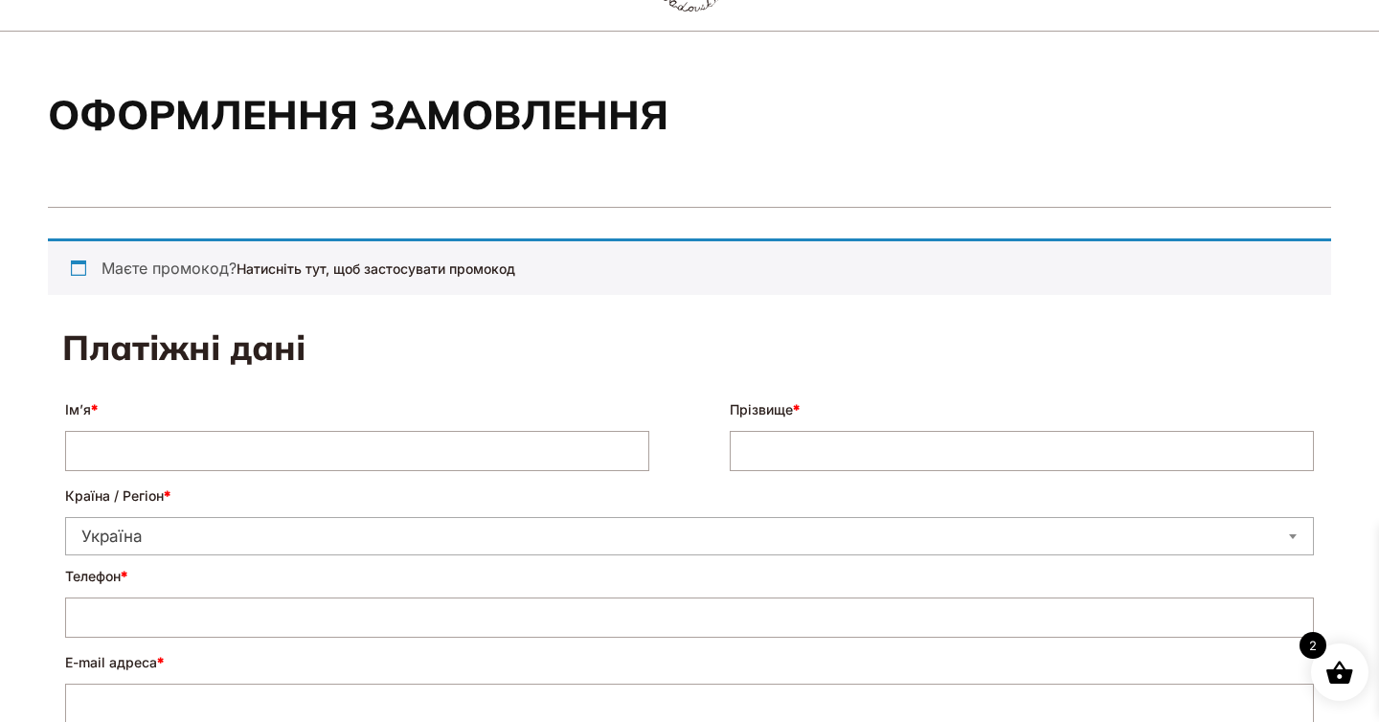
scroll to position [297, 0]
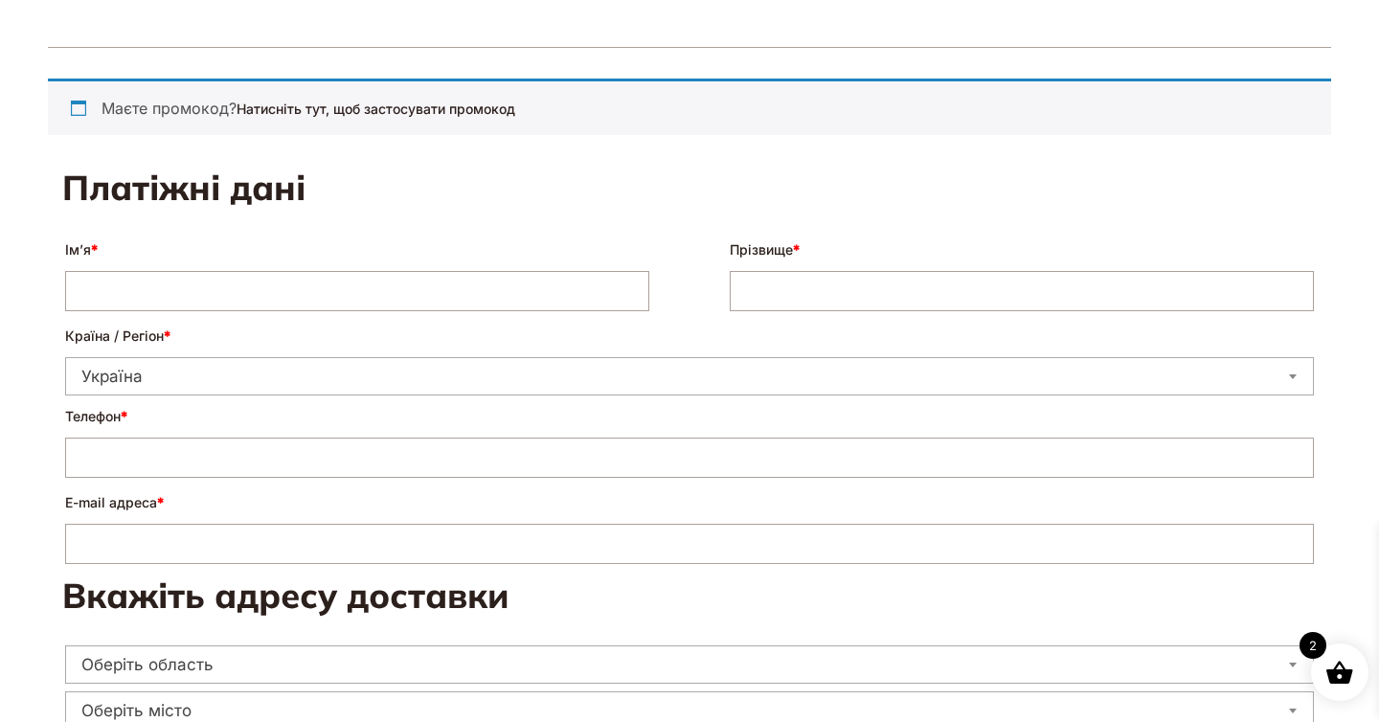
click at [465, 288] on input "Ім’я *" at bounding box center [357, 291] width 584 height 40
type input "****"
click at [840, 306] on input "Прізвище *" at bounding box center [1022, 291] width 584 height 40
type input "******"
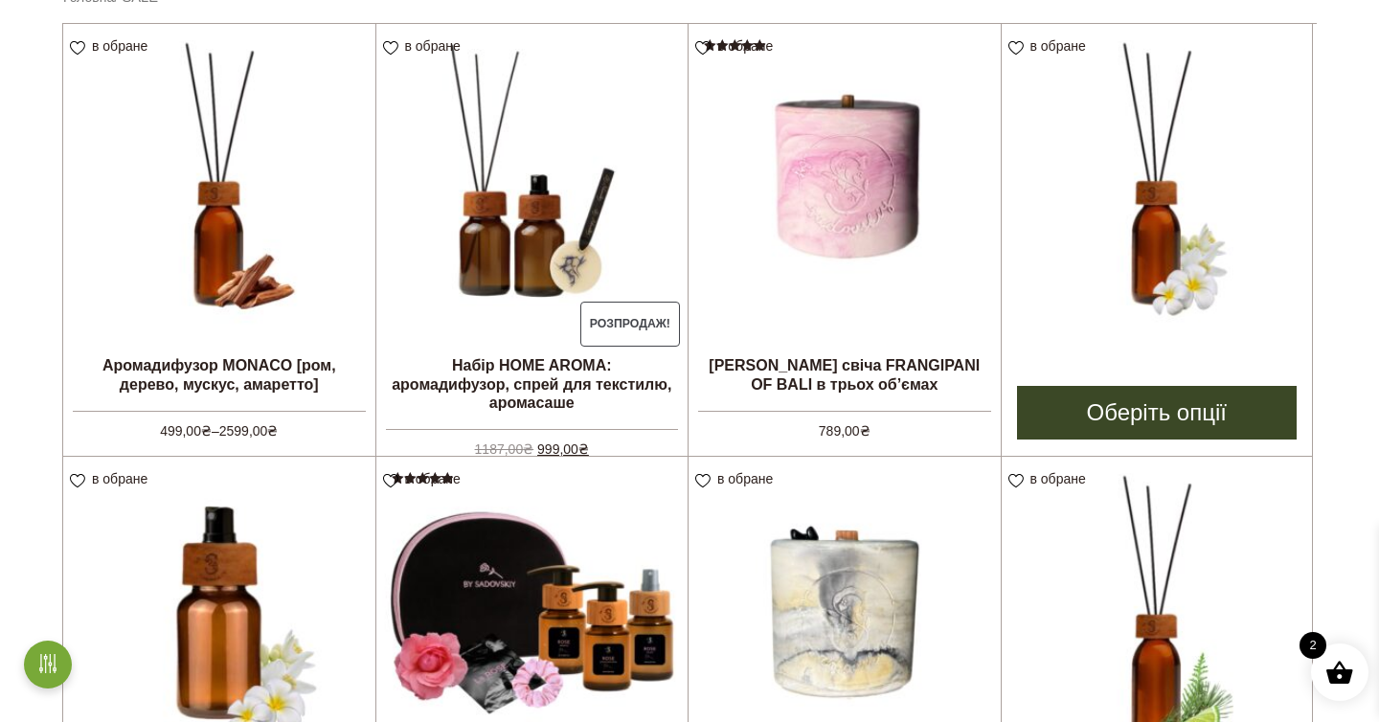
scroll to position [413, 0]
